Goal: Information Seeking & Learning: Learn about a topic

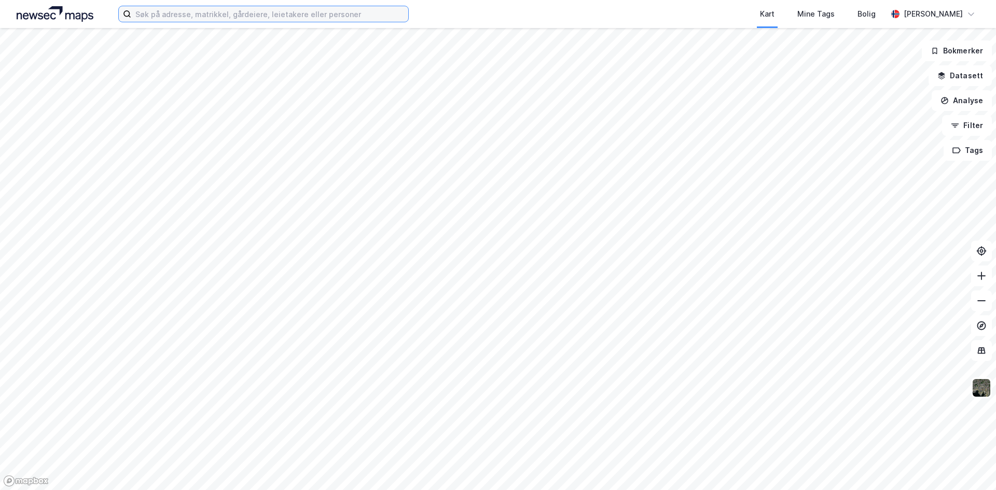
click at [188, 17] on input at bounding box center [269, 14] width 277 height 16
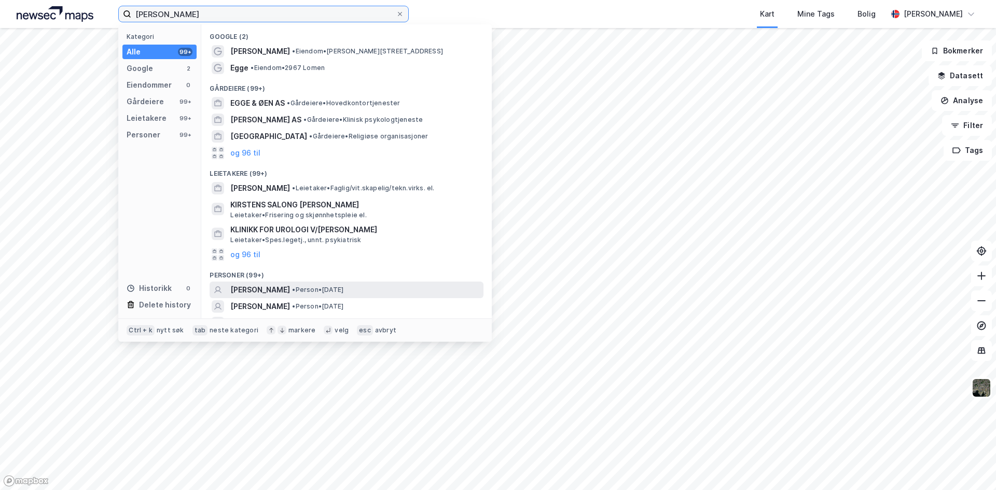
type input "[PERSON_NAME]"
click at [259, 289] on span "[PERSON_NAME]" at bounding box center [260, 290] width 60 height 12
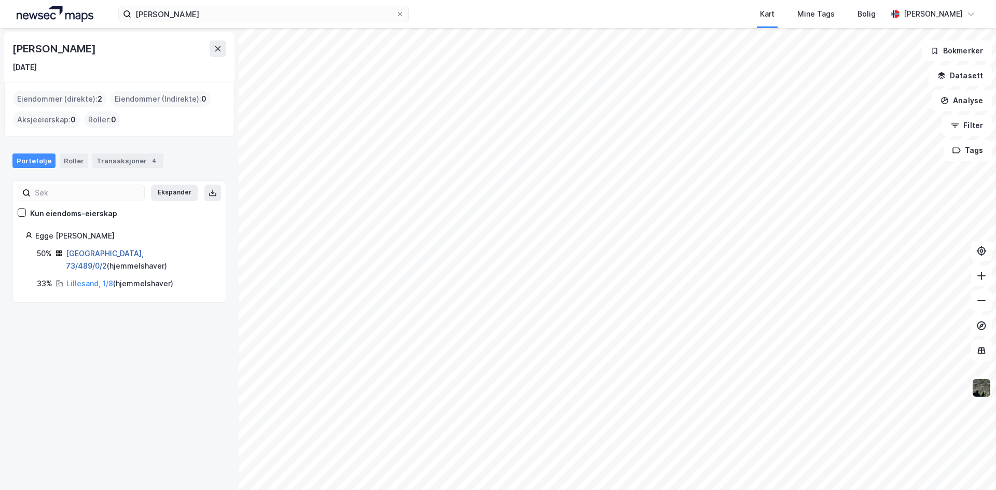
click at [101, 255] on link "[GEOGRAPHIC_DATA], 73/489/0/2" at bounding box center [105, 259] width 78 height 21
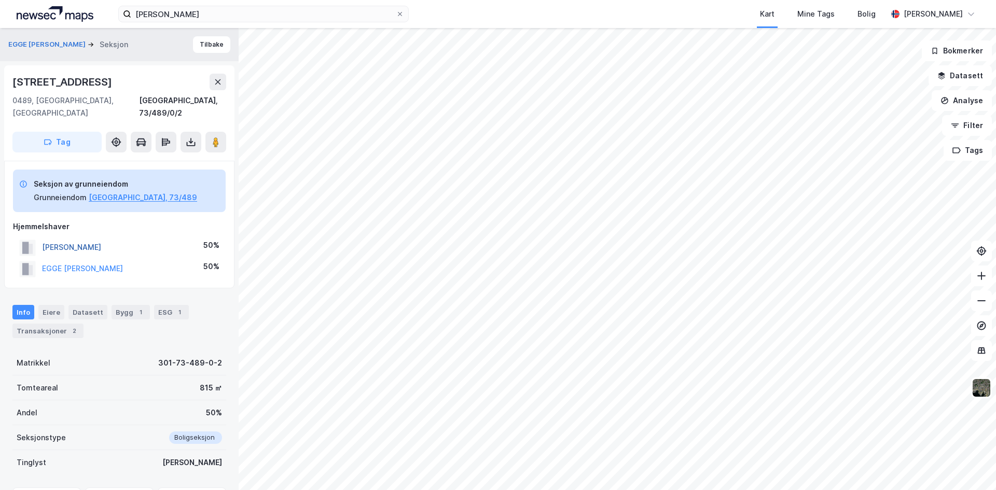
click at [0, 0] on button "[PERSON_NAME]" at bounding box center [0, 0] width 0 height 0
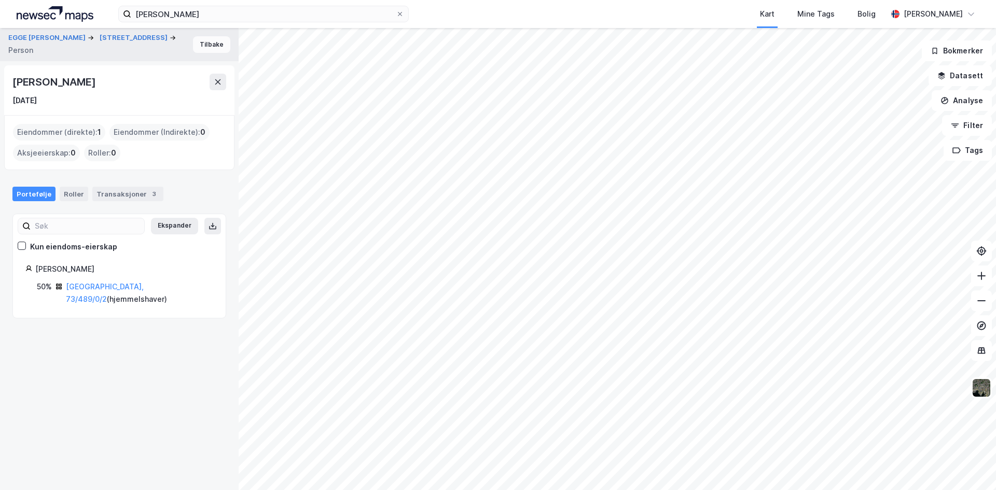
click at [205, 47] on button "Tilbake" at bounding box center [211, 44] width 37 height 17
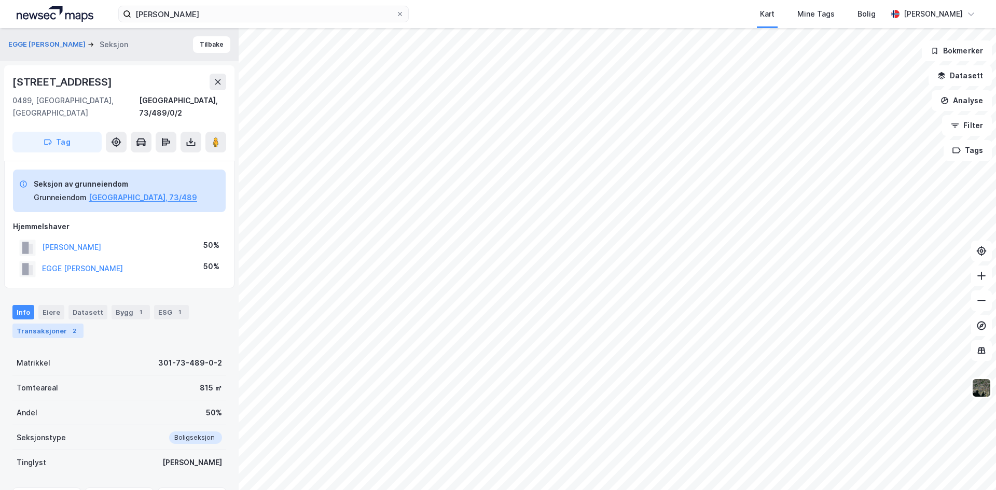
click at [47, 324] on div "Transaksjoner 2" at bounding box center [47, 331] width 71 height 15
